Goal: Information Seeking & Learning: Learn about a topic

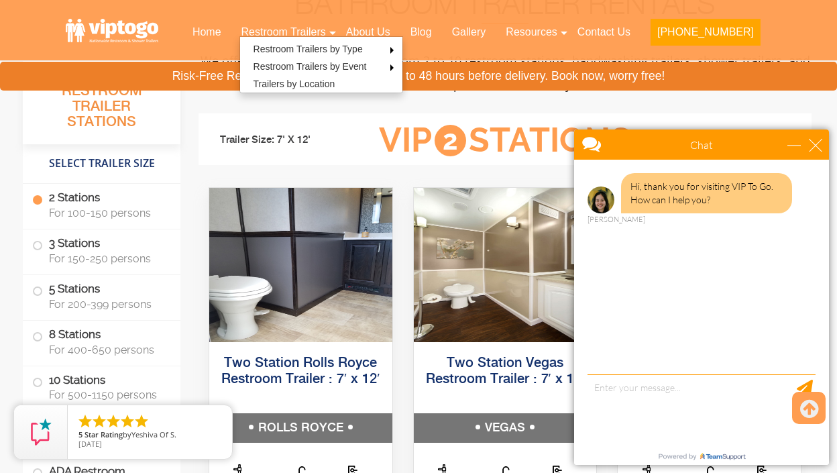
scroll to position [551, 0]
click at [818, 144] on div "close" at bounding box center [815, 144] width 13 height 13
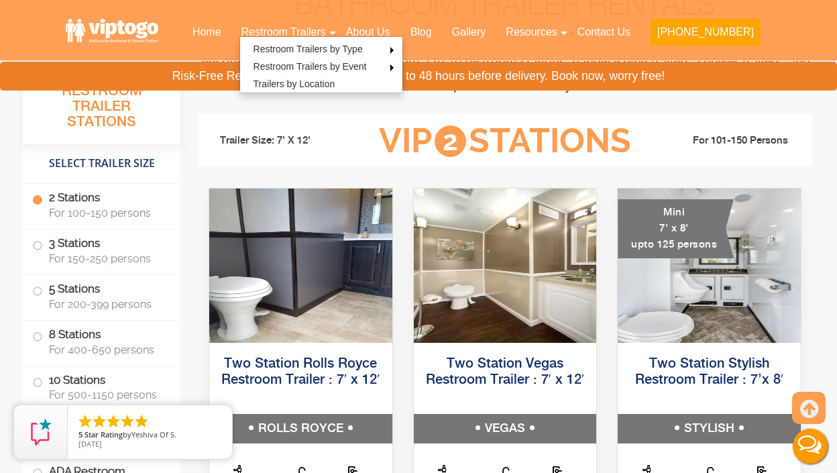
scroll to position [0, 0]
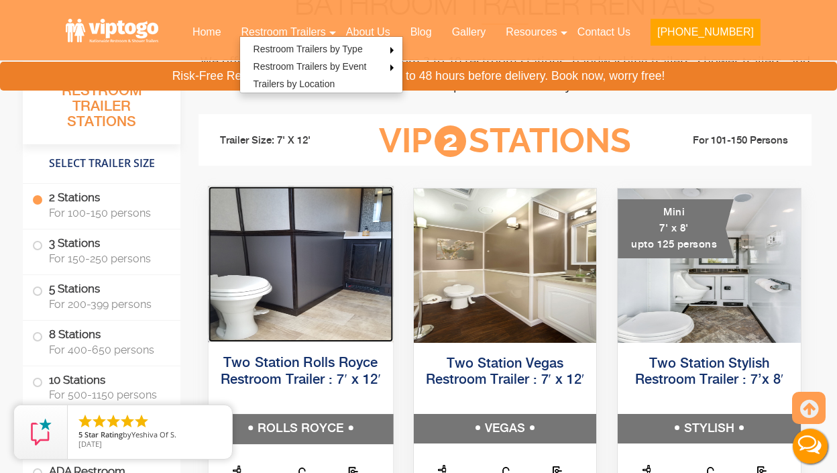
click at [341, 260] on img at bounding box center [301, 265] width 185 height 156
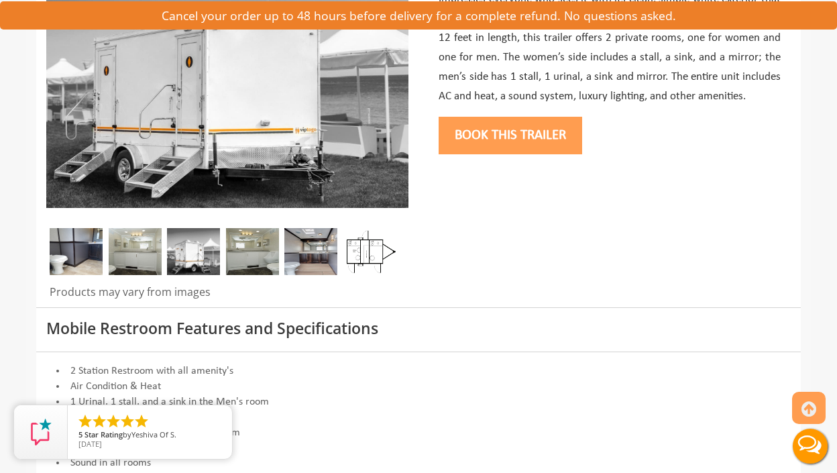
scroll to position [280, 0]
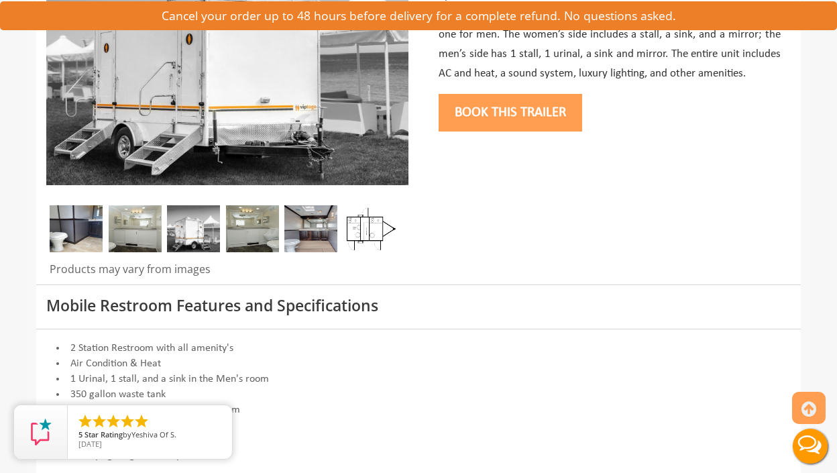
click at [78, 237] on img at bounding box center [76, 228] width 53 height 47
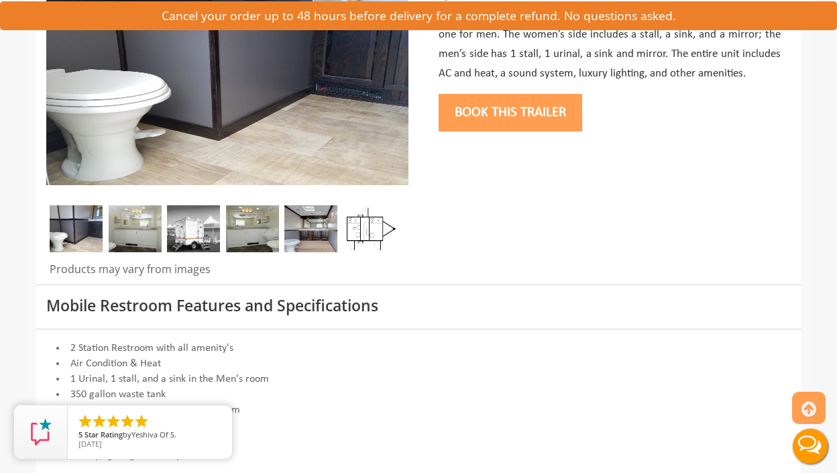
click at [146, 223] on img at bounding box center [135, 228] width 53 height 47
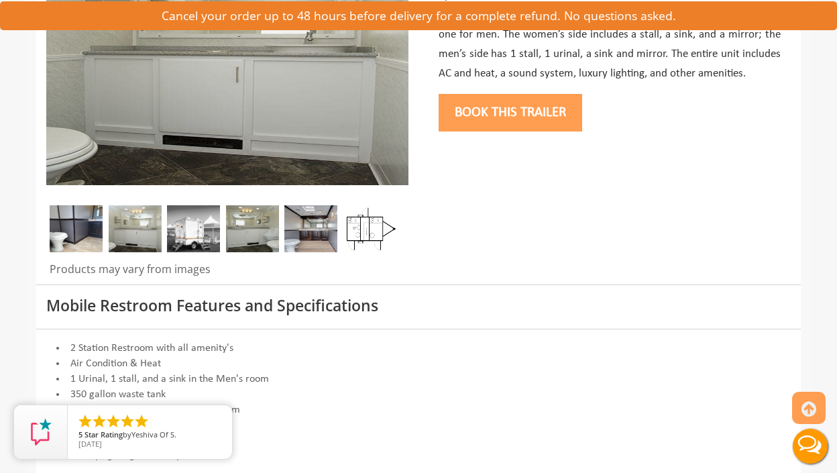
click at [213, 229] on img at bounding box center [193, 228] width 53 height 47
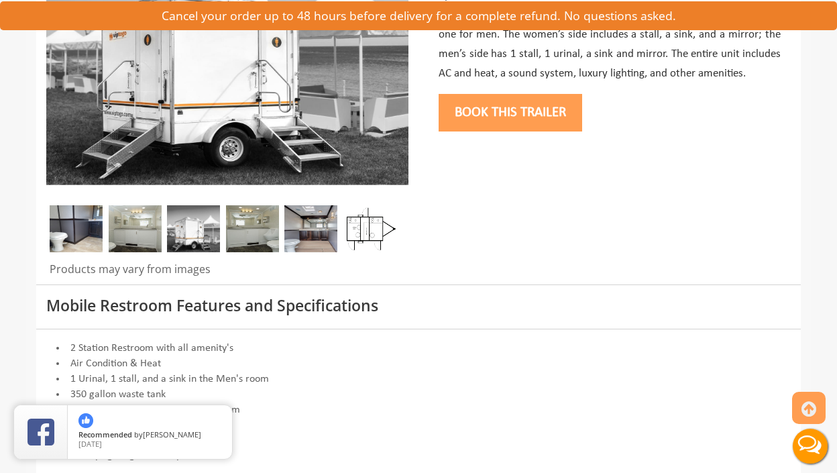
scroll to position [199, 0]
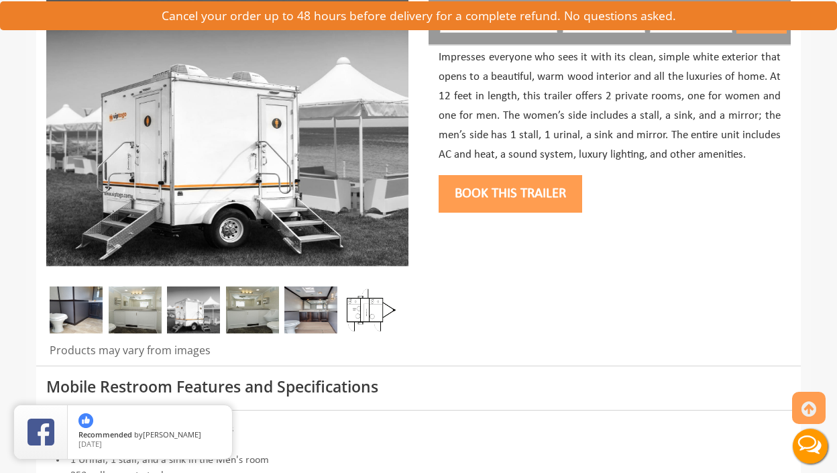
click at [255, 319] on img at bounding box center [252, 309] width 53 height 47
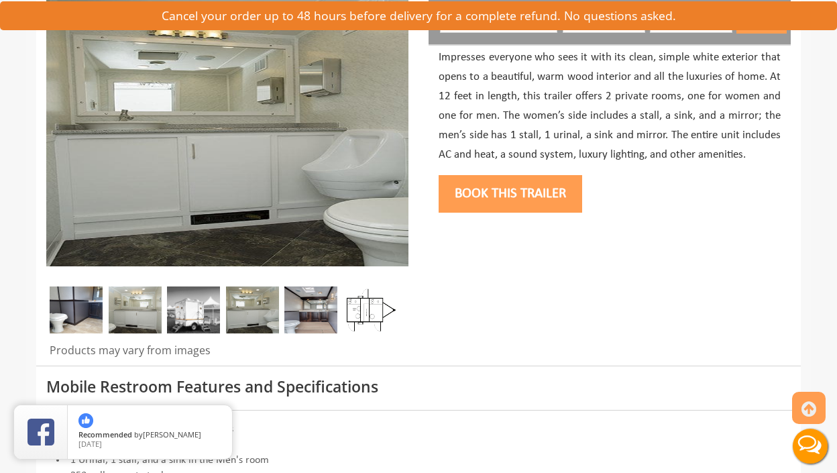
click at [207, 309] on img at bounding box center [193, 309] width 53 height 47
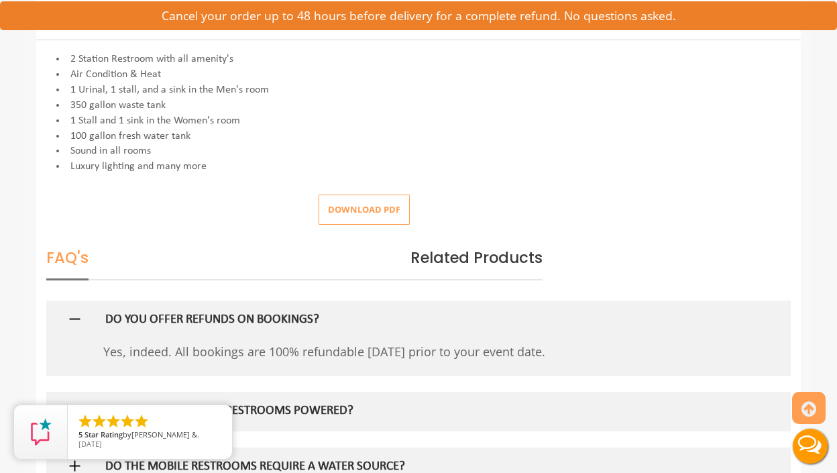
scroll to position [562, 0]
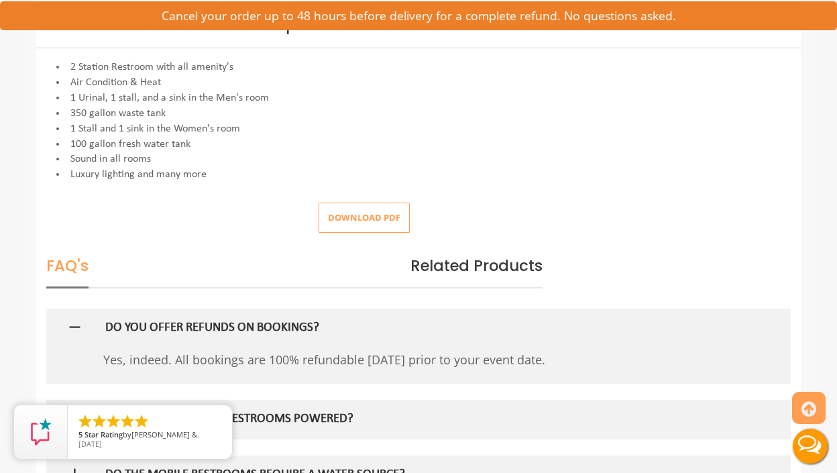
click at [372, 231] on button "Download pdf" at bounding box center [364, 218] width 91 height 30
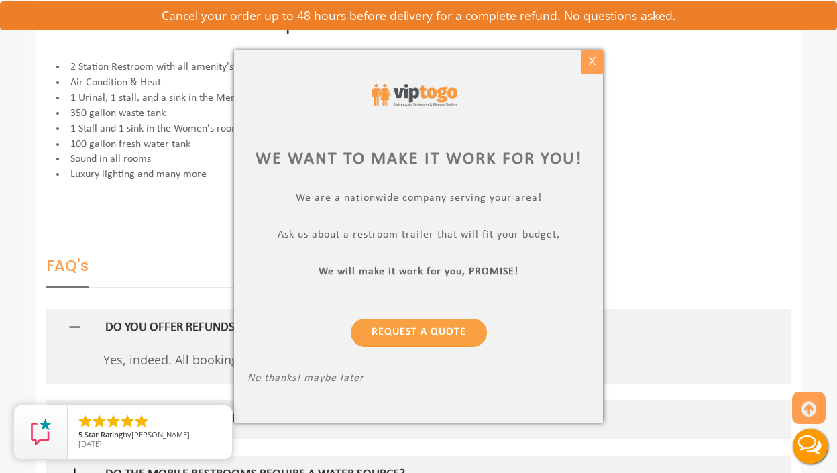
click at [596, 62] on div "X" at bounding box center [592, 61] width 21 height 23
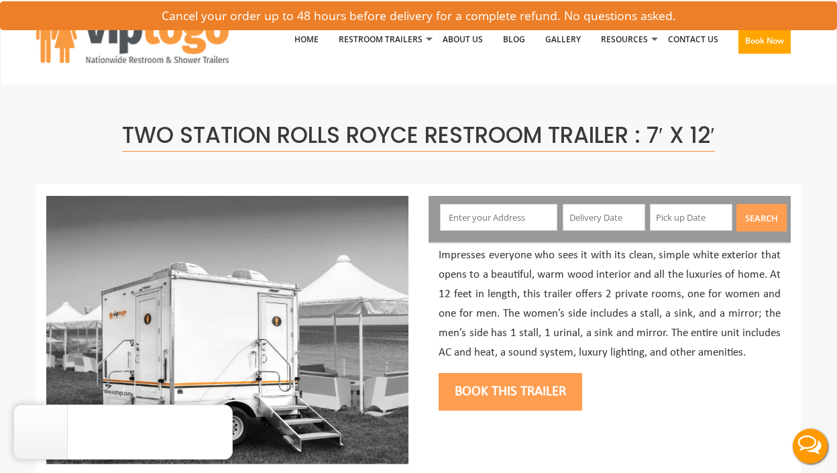
scroll to position [0, 0]
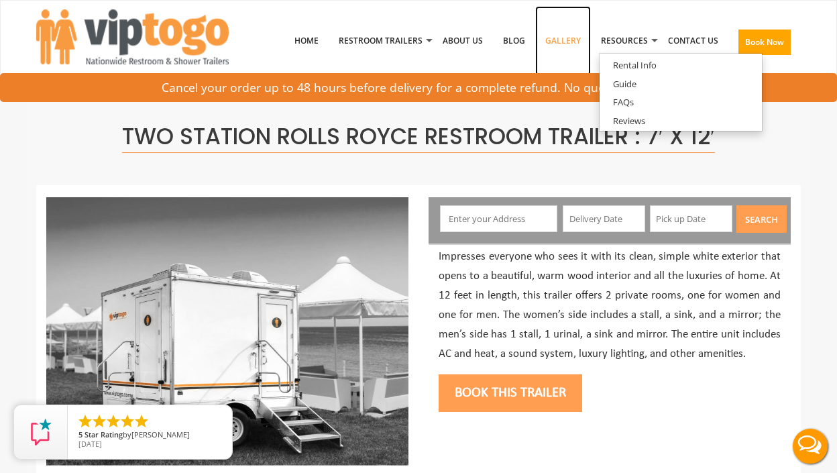
click at [572, 41] on link "Gallery" at bounding box center [563, 41] width 56 height 70
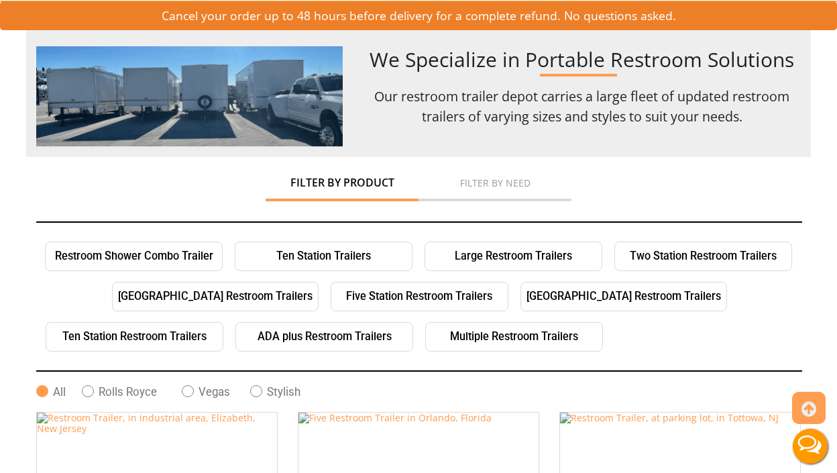
scroll to position [104, 0]
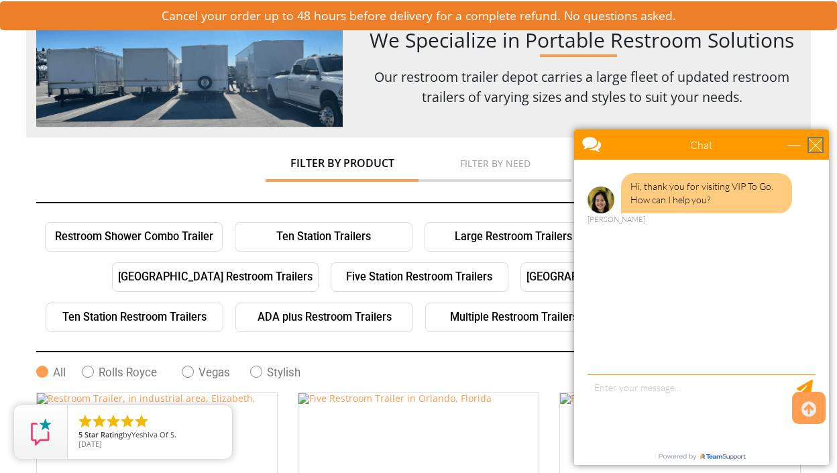
click at [816, 148] on div "close" at bounding box center [815, 144] width 13 height 13
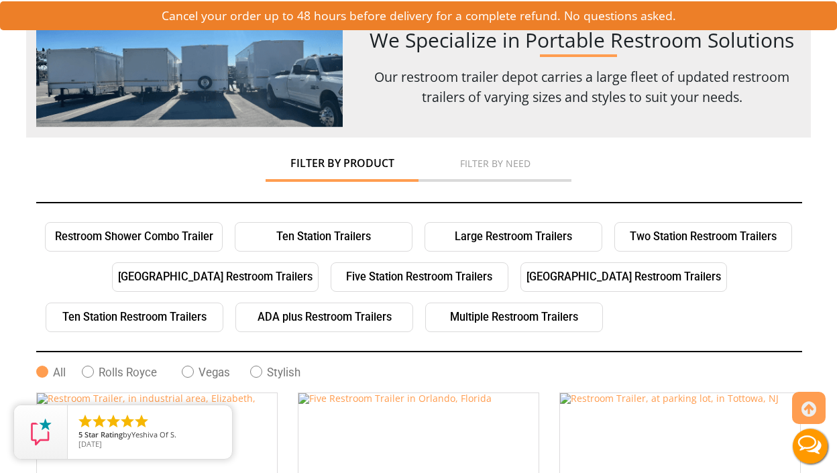
scroll to position [0, 0]
click at [672, 236] on link "Two Station Restroom Trailers" at bounding box center [704, 237] width 178 height 30
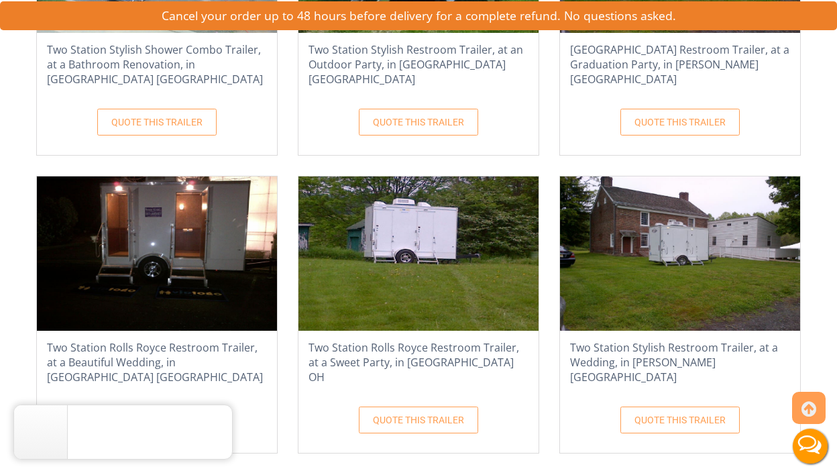
scroll to position [2132, 0]
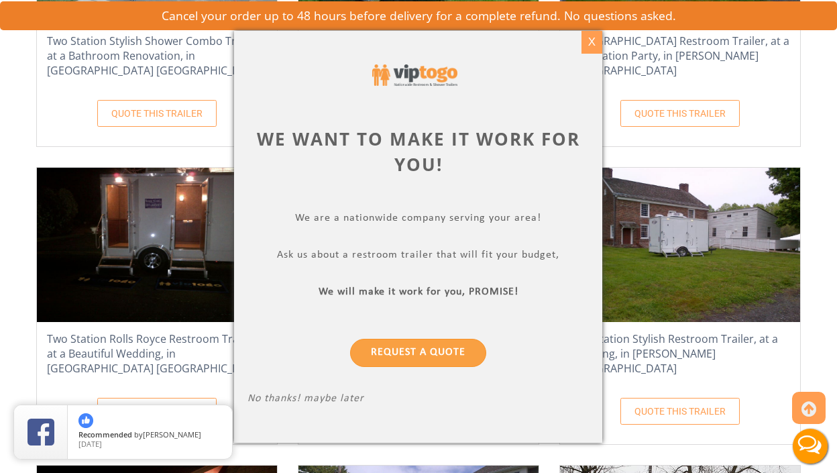
click at [586, 39] on div "X" at bounding box center [592, 42] width 21 height 23
